Goal: Information Seeking & Learning: Learn about a topic

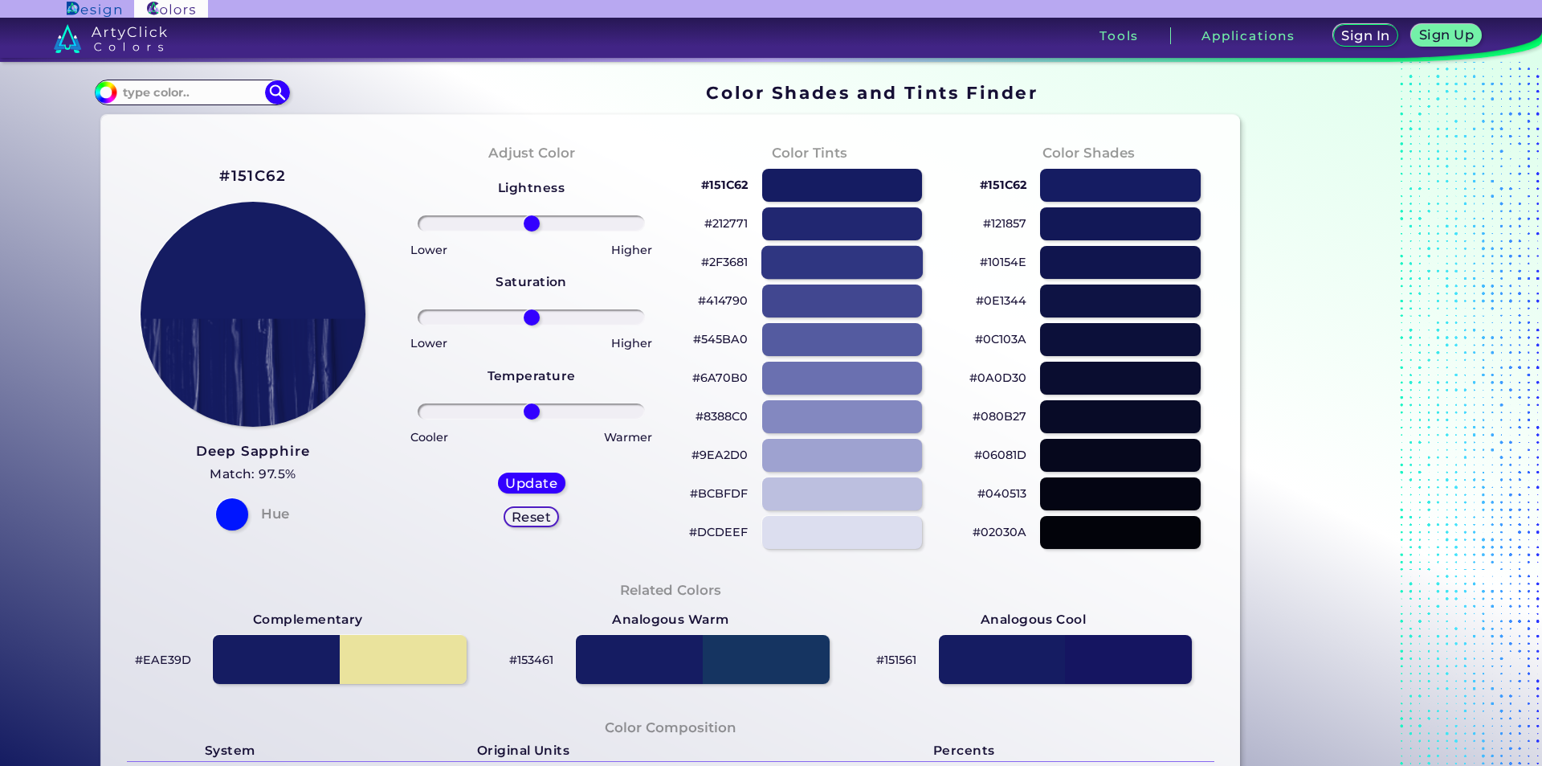
click at [878, 263] on div at bounding box center [842, 262] width 161 height 33
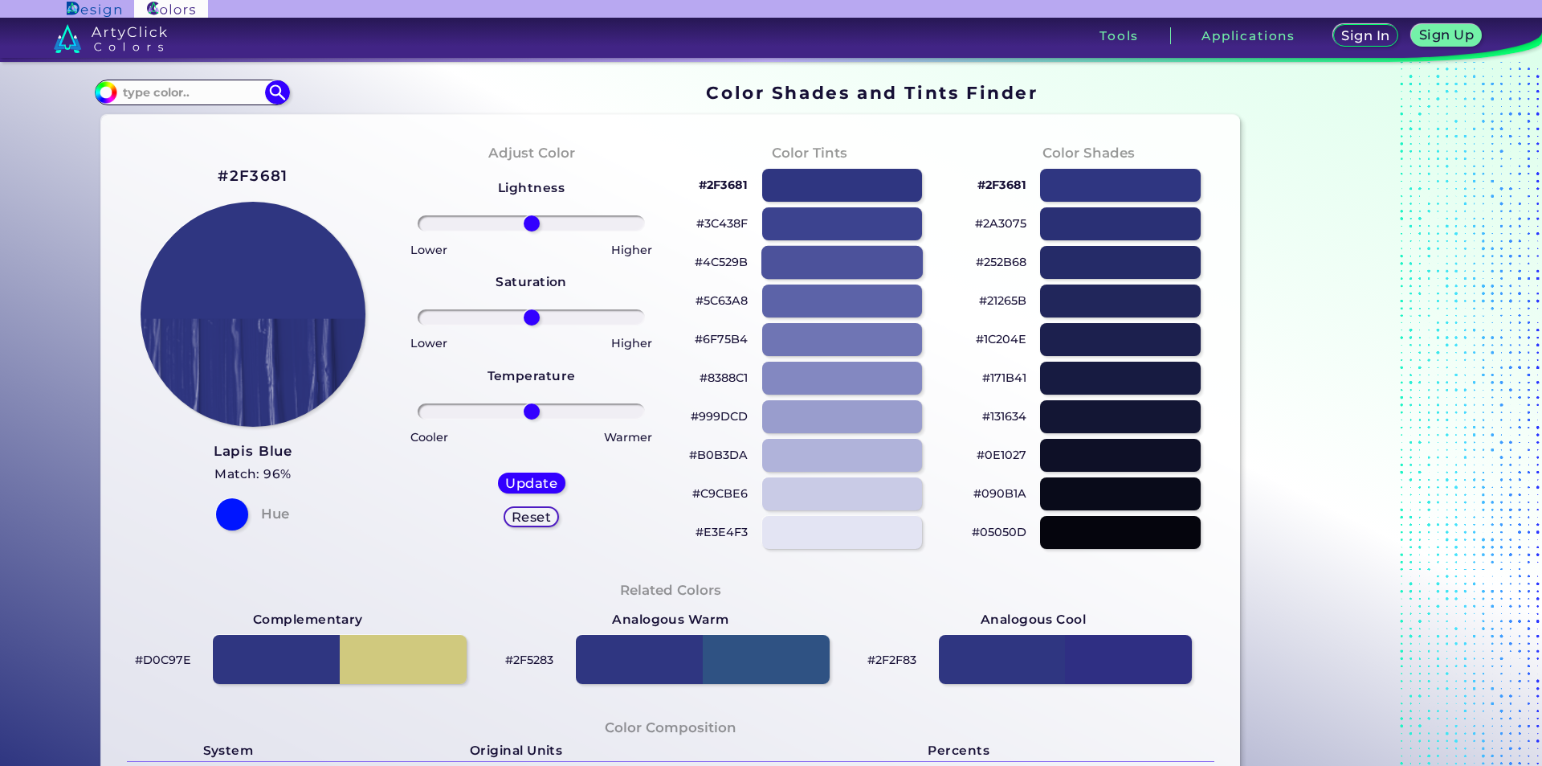
click at [836, 266] on div at bounding box center [842, 262] width 161 height 33
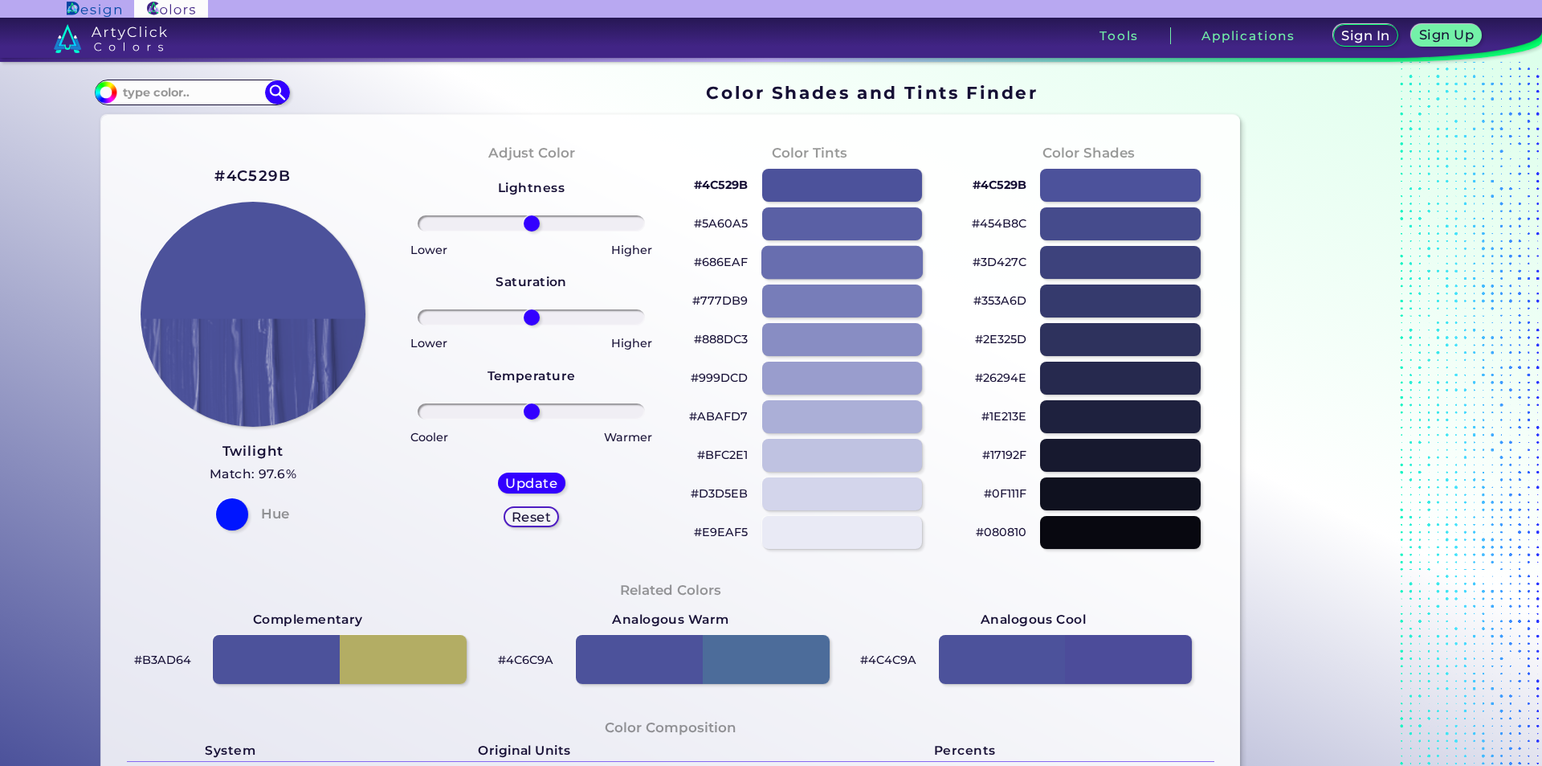
click at [831, 265] on div at bounding box center [842, 262] width 161 height 33
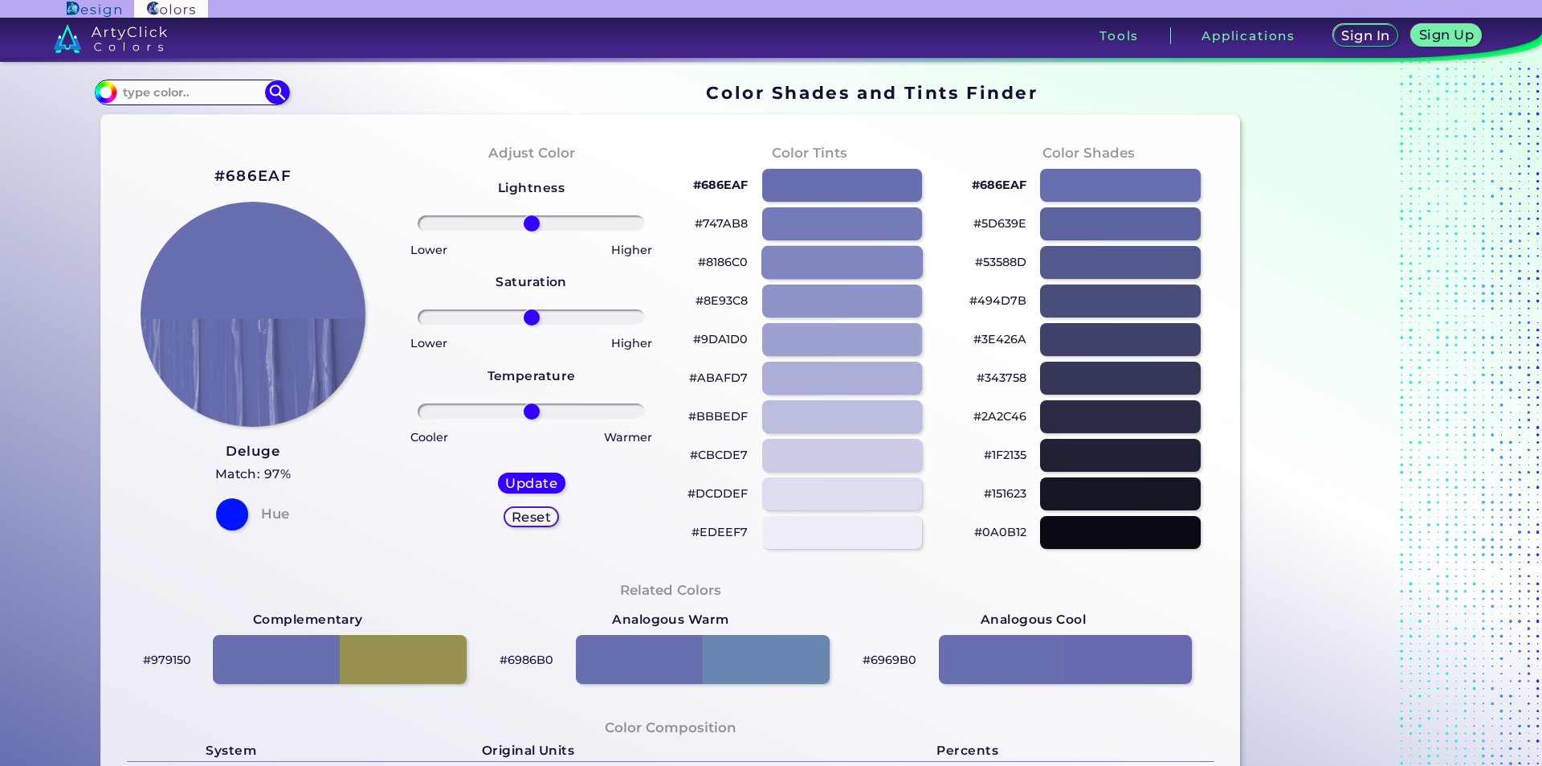
click at [842, 267] on div at bounding box center [842, 262] width 161 height 33
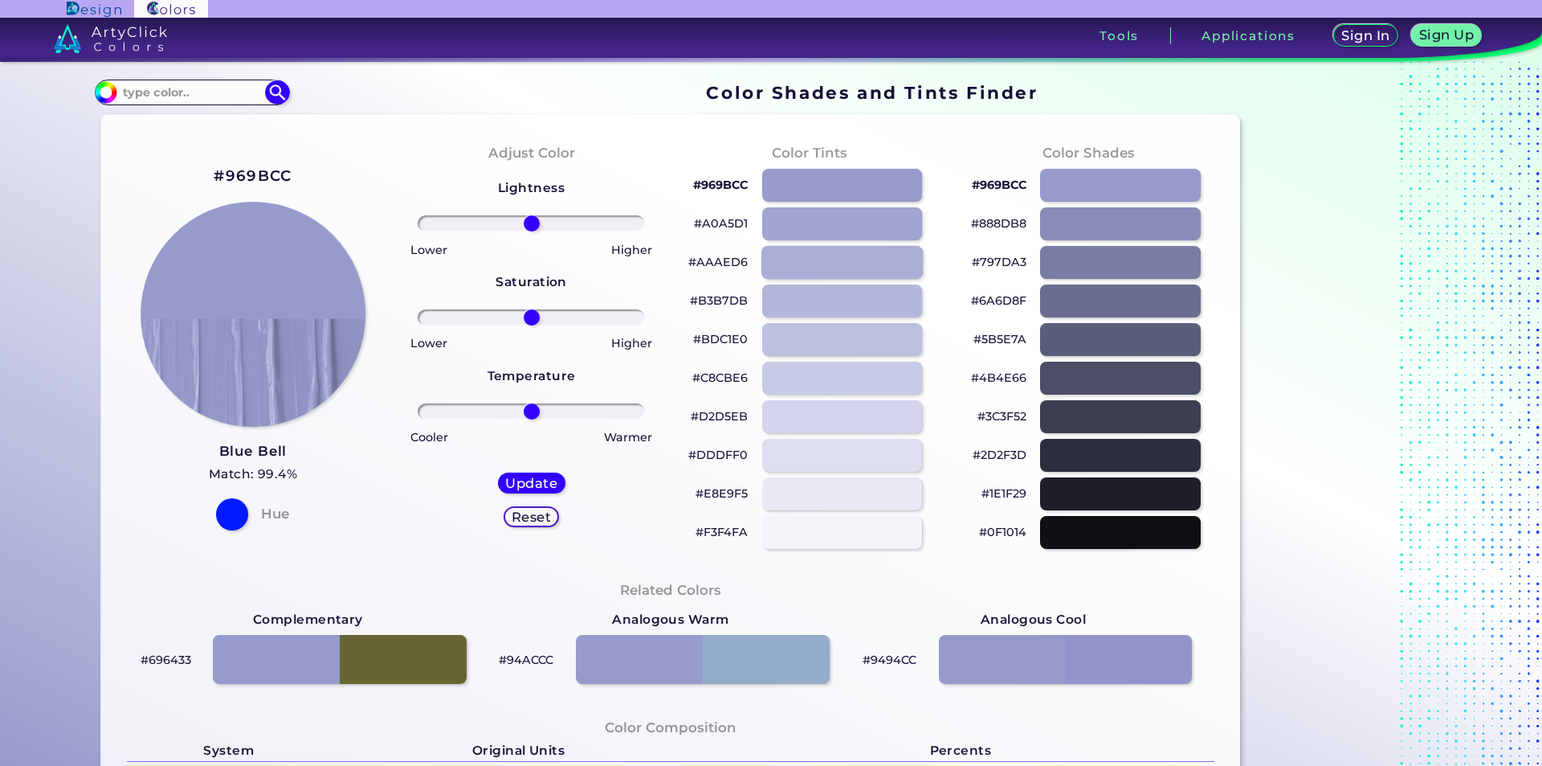
click at [842, 267] on div at bounding box center [842, 262] width 161 height 33
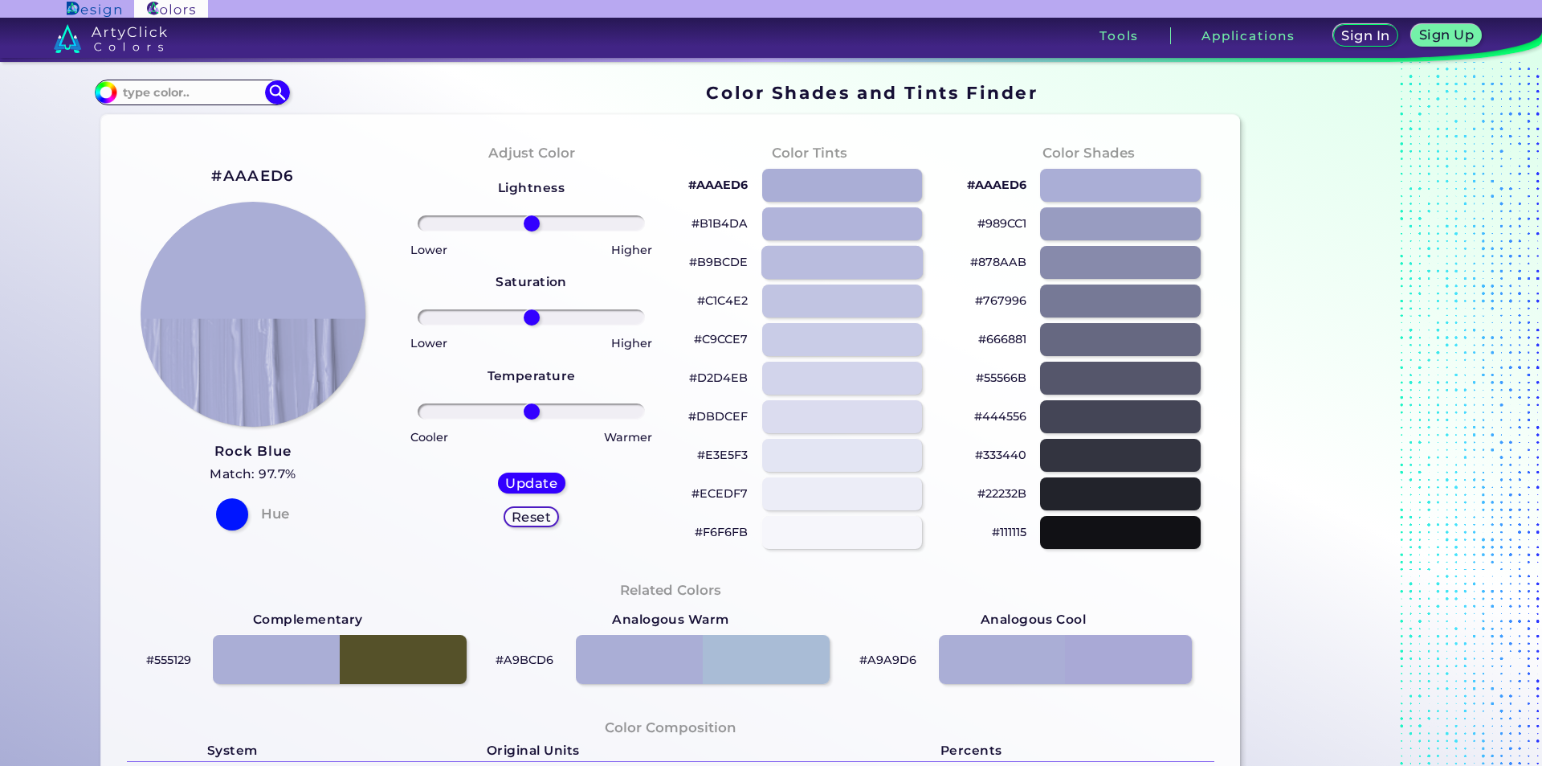
click at [842, 267] on div at bounding box center [842, 262] width 161 height 33
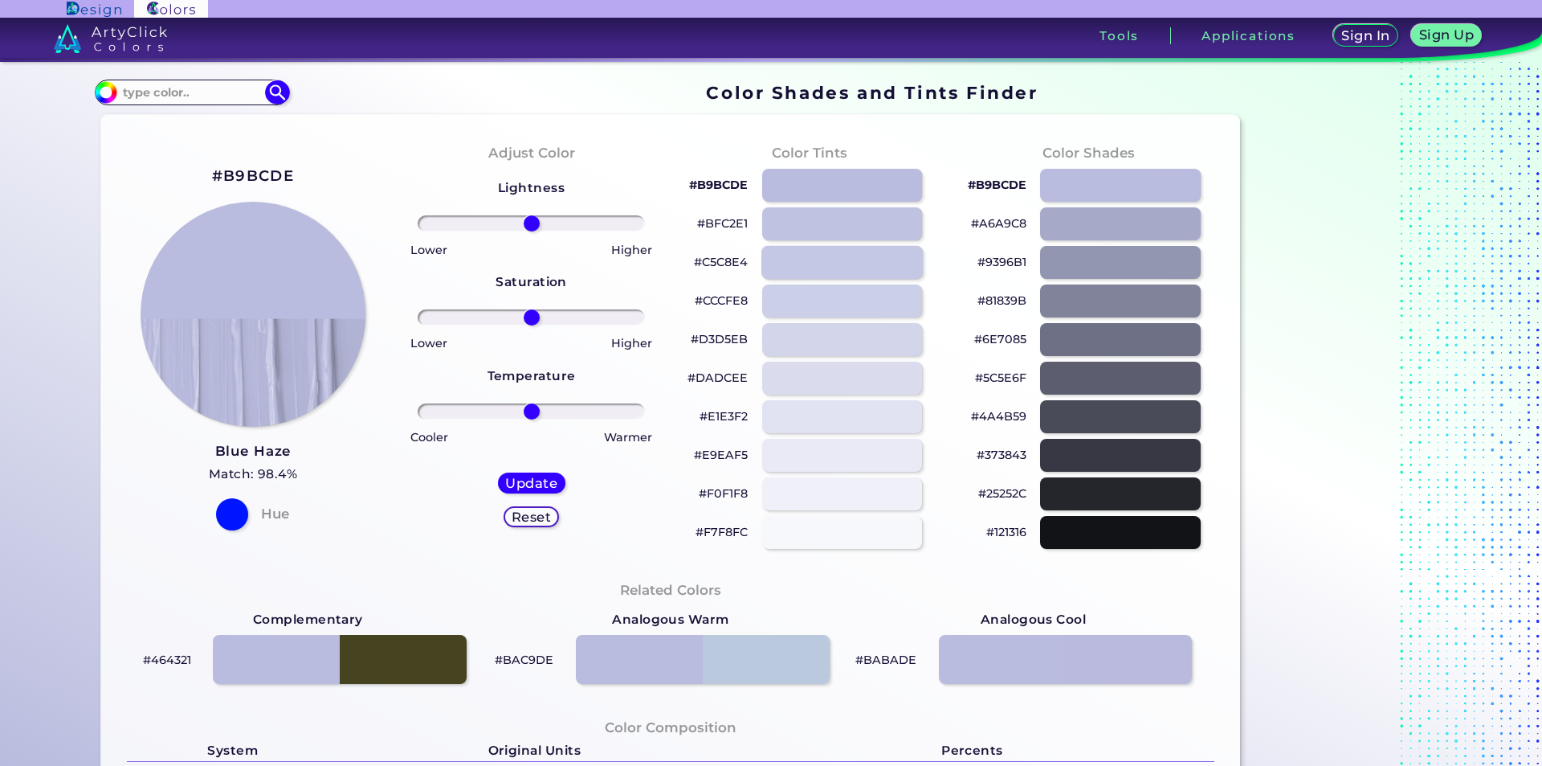
click at [842, 267] on div at bounding box center [842, 262] width 161 height 33
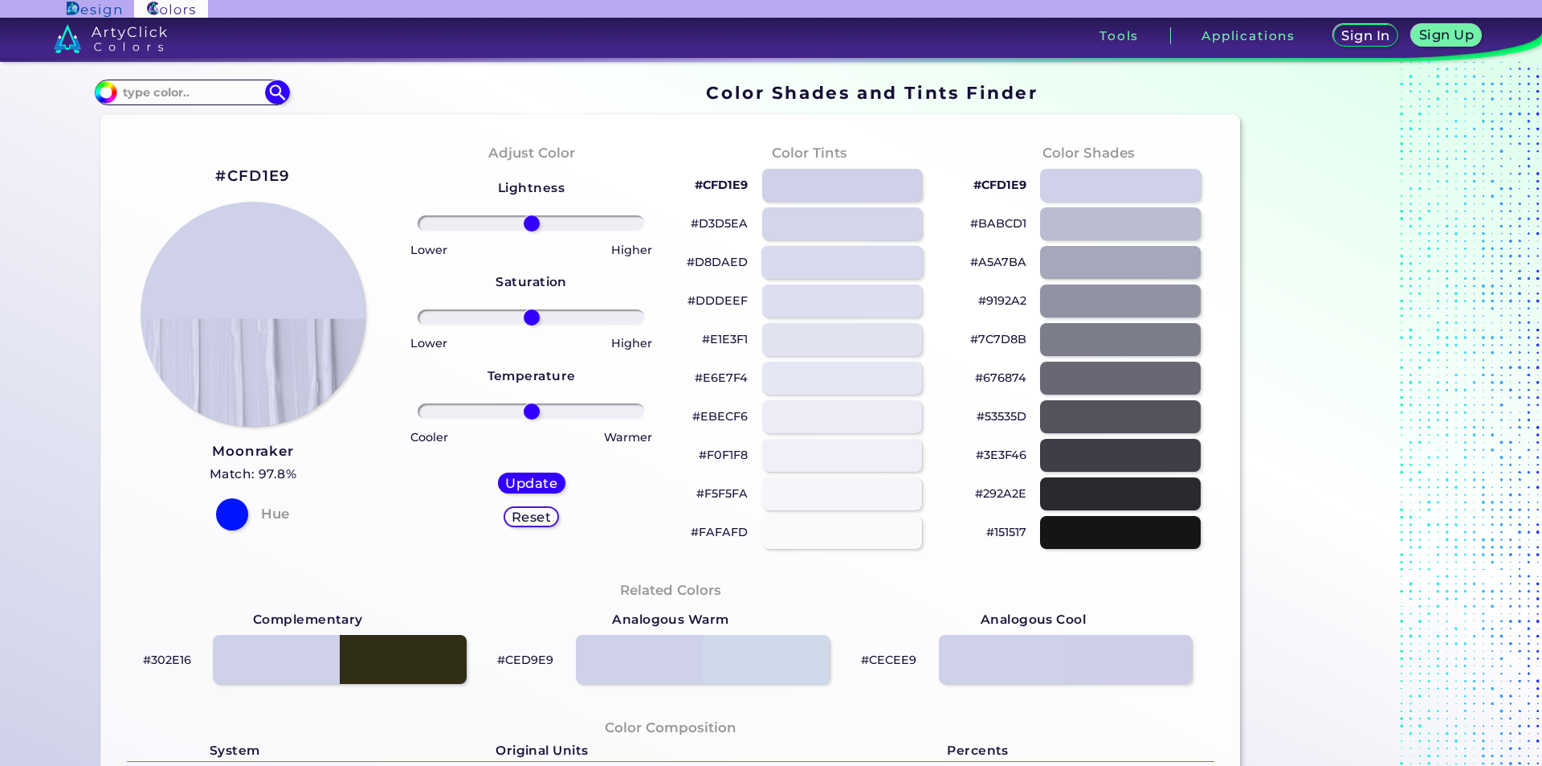
click at [842, 267] on div at bounding box center [842, 262] width 161 height 33
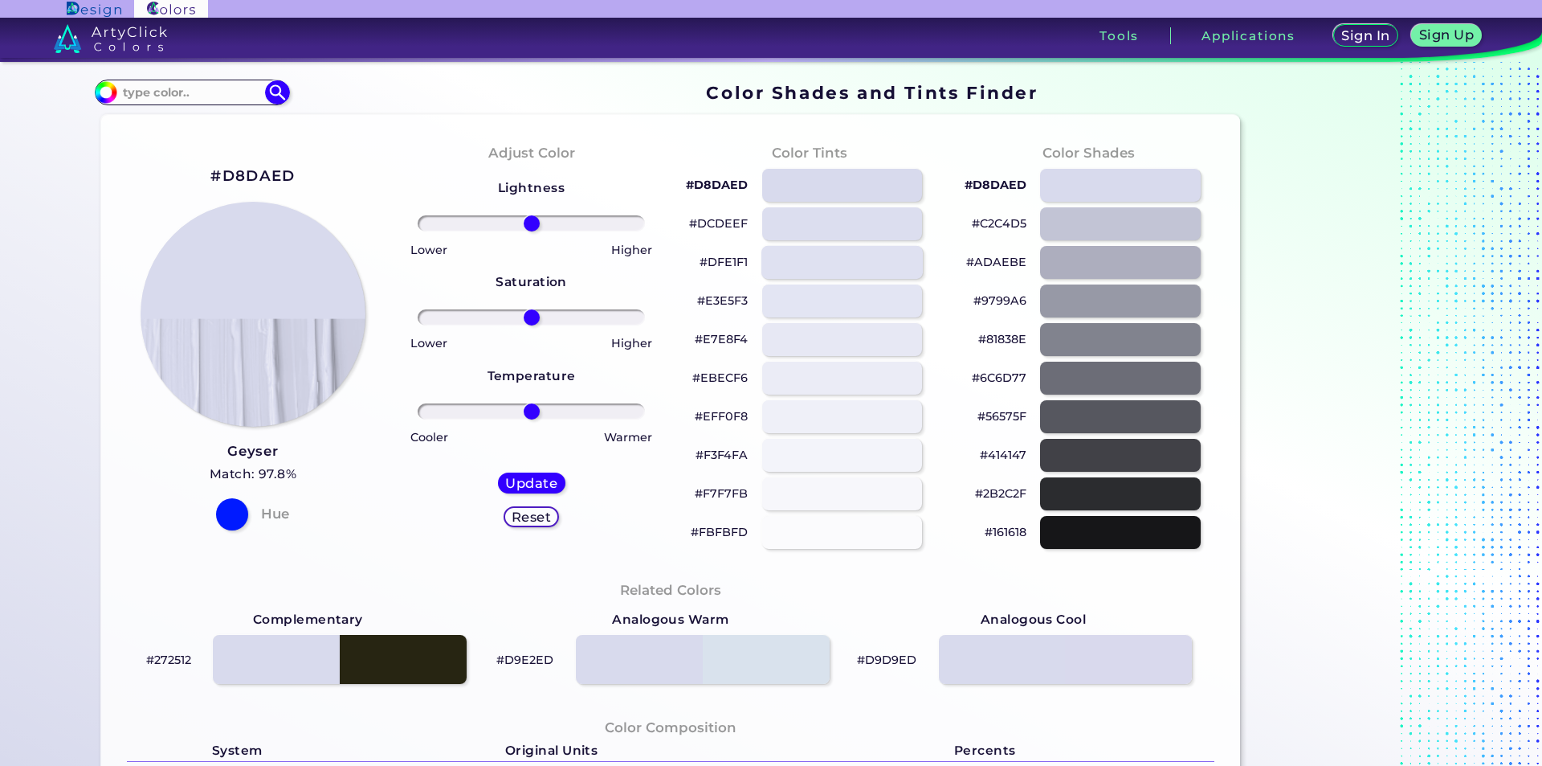
click at [842, 267] on div at bounding box center [842, 262] width 161 height 33
type input "#e7e9f5"
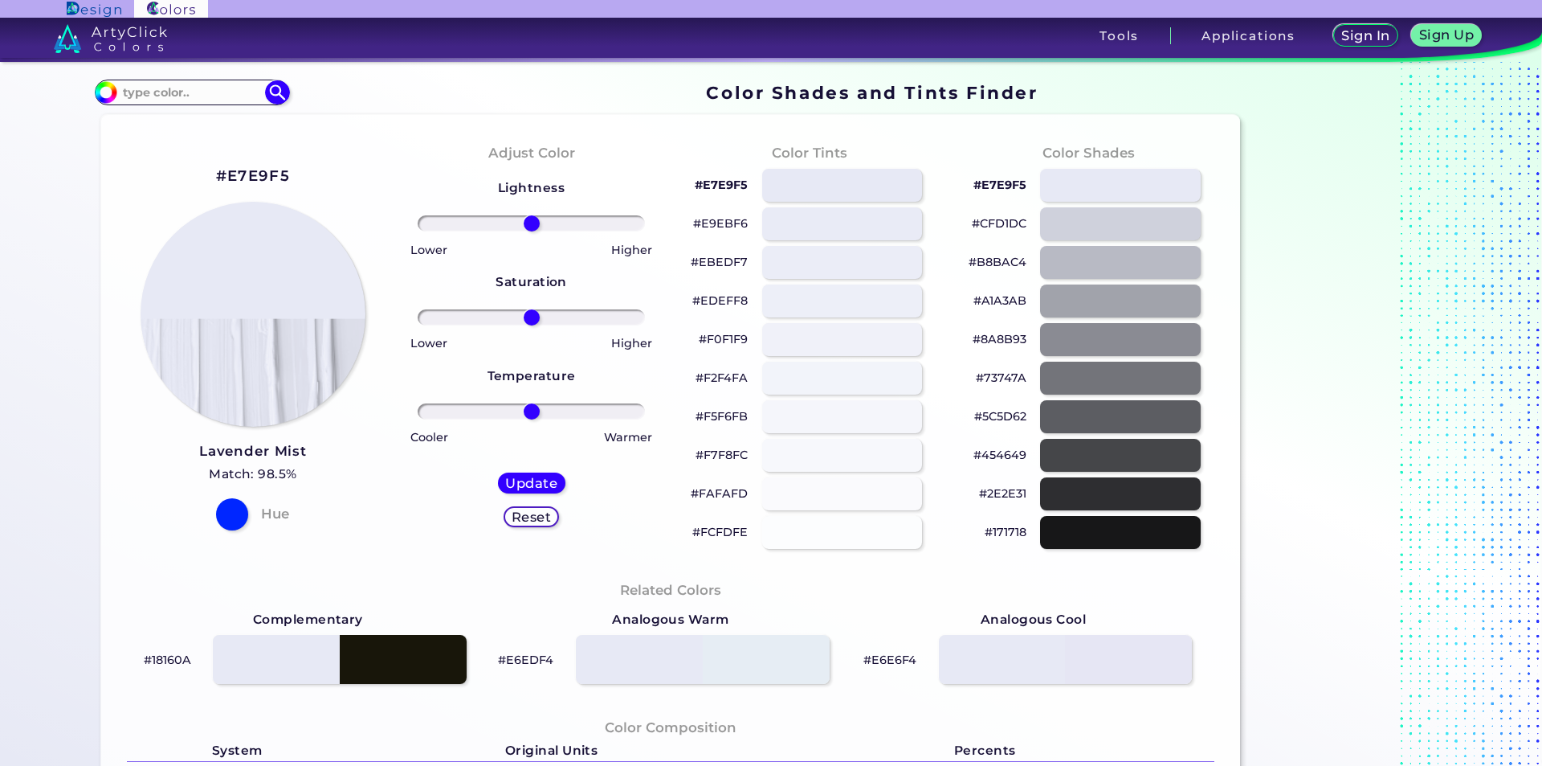
click at [951, 227] on html "Sign In Sign Up My Profile My Details Color Palettes Sign Out Tools Application…" at bounding box center [771, 383] width 1542 height 766
